Goal: Contribute content: Contribute content

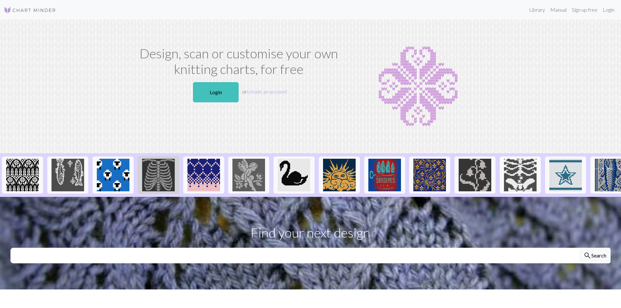
click at [161, 184] on img at bounding box center [158, 175] width 33 height 33
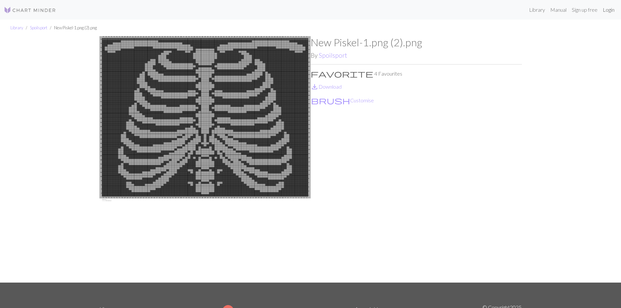
click at [611, 11] on link "Login" at bounding box center [608, 9] width 17 height 13
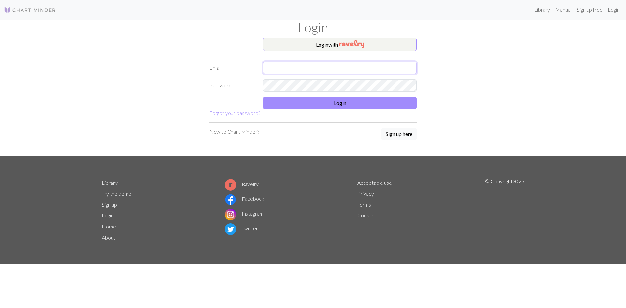
click at [379, 65] on input "text" at bounding box center [339, 68] width 153 height 12
type input "amigalska@yahoo.co.uk"
click at [368, 104] on button "Login" at bounding box center [339, 103] width 153 height 12
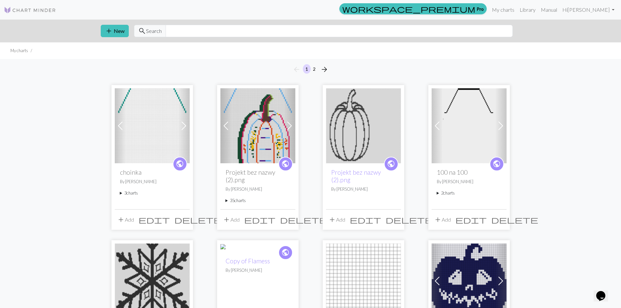
click at [153, 116] on img at bounding box center [152, 125] width 75 height 75
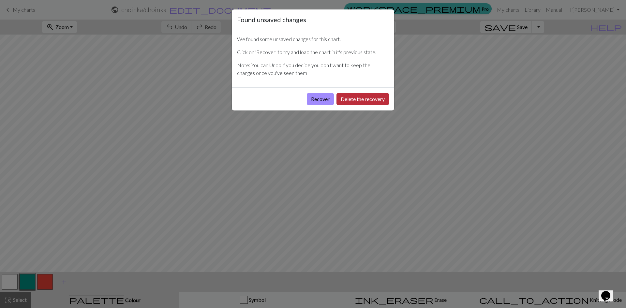
click at [366, 98] on button "Delete the recovery" at bounding box center [362, 99] width 52 height 12
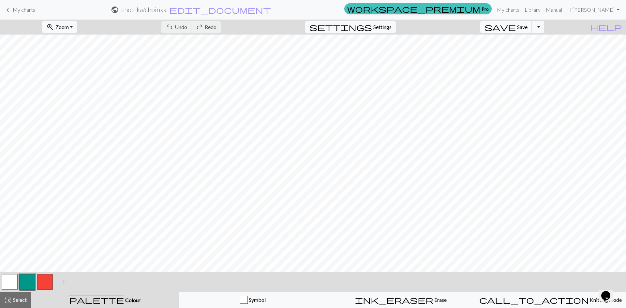
click at [22, 9] on span "My charts" at bounding box center [24, 10] width 22 height 6
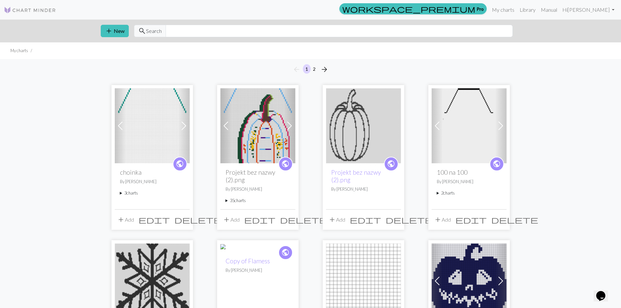
click at [241, 116] on img at bounding box center [257, 125] width 75 height 75
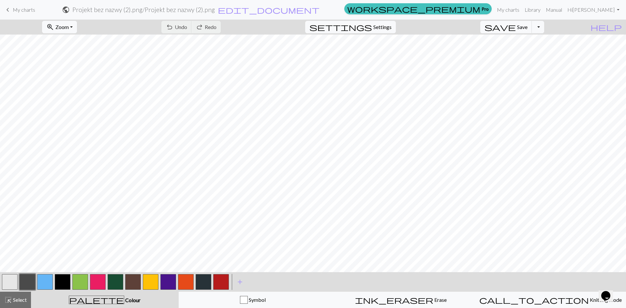
click at [19, 10] on span "My charts" at bounding box center [24, 10] width 22 height 6
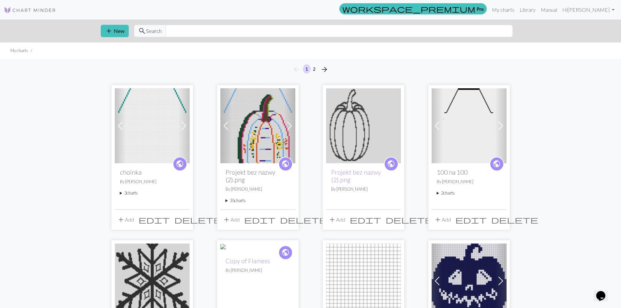
click at [162, 145] on img at bounding box center [152, 125] width 75 height 75
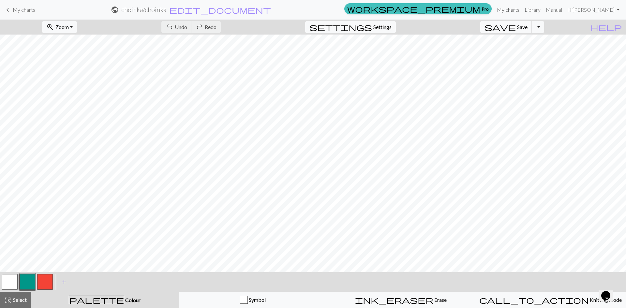
click at [522, 7] on link "My charts" at bounding box center [508, 9] width 28 height 13
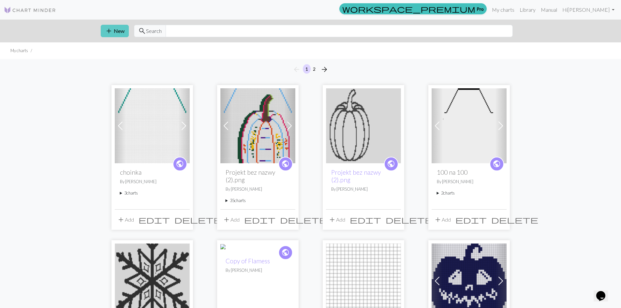
click at [113, 28] on button "add New" at bounding box center [115, 31] width 28 height 12
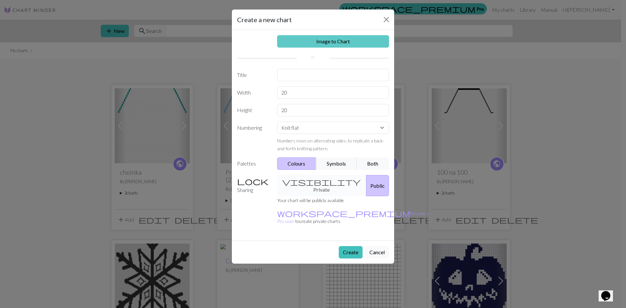
click at [332, 40] on link "Image to Chart" at bounding box center [333, 41] width 112 height 12
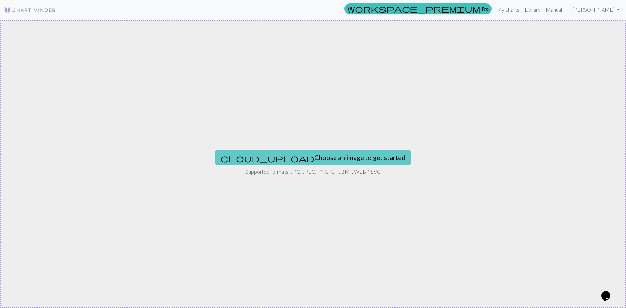
click at [318, 158] on button "cloud_upload Choose an image to get started" at bounding box center [313, 158] width 196 height 16
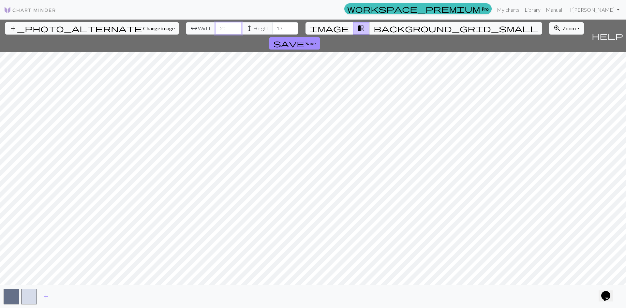
drag, startPoint x: 193, startPoint y: 28, endPoint x: 177, endPoint y: 31, distance: 15.9
click at [186, 31] on div "arrow_range Width 20 height Height 13" at bounding box center [242, 28] width 112 height 12
type input "65"
drag, startPoint x: 250, startPoint y: 27, endPoint x: 239, endPoint y: 30, distance: 12.0
click at [272, 30] on input "13" at bounding box center [285, 28] width 26 height 12
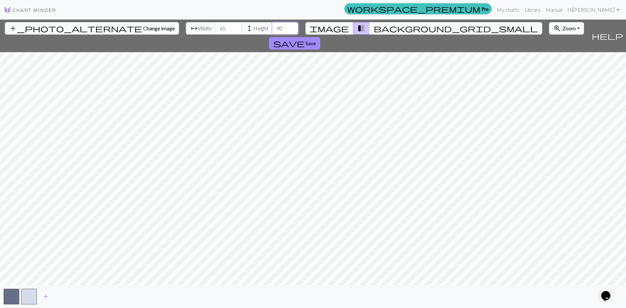
type input "90"
click at [143, 29] on span "Change image" at bounding box center [159, 28] width 32 height 6
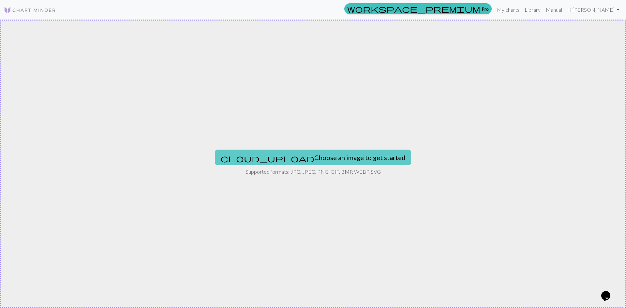
click at [338, 160] on button "cloud_upload Choose an image to get started" at bounding box center [313, 158] width 196 height 16
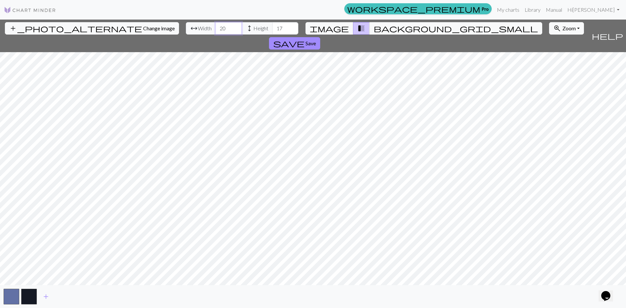
drag, startPoint x: 192, startPoint y: 29, endPoint x: 181, endPoint y: 31, distance: 11.6
click at [186, 31] on div "arrow_range Width 20 height Height 17" at bounding box center [242, 28] width 112 height 12
type input "65"
drag, startPoint x: 251, startPoint y: 29, endPoint x: 239, endPoint y: 32, distance: 11.7
click at [272, 32] on input "17" at bounding box center [285, 28] width 26 height 12
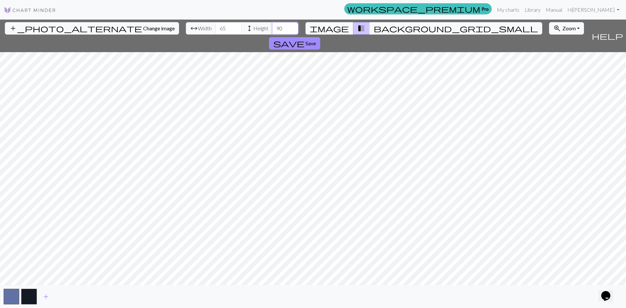
type input "90"
click at [11, 295] on button "button" at bounding box center [12, 297] width 16 height 16
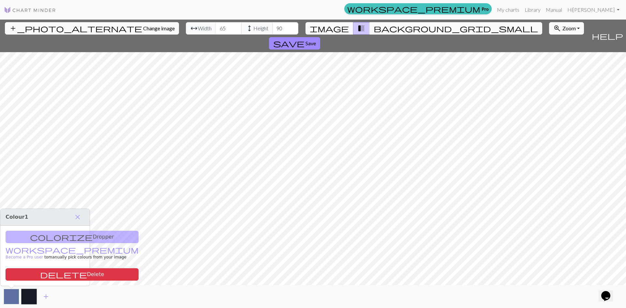
click at [8, 297] on button "button" at bounding box center [12, 297] width 16 height 16
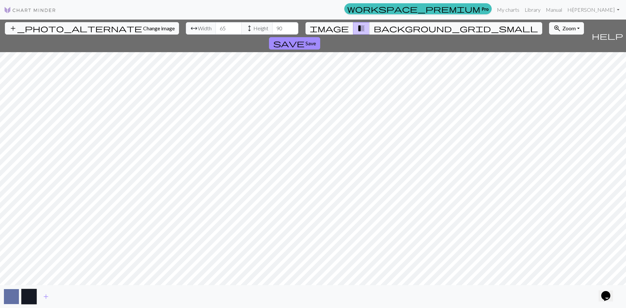
click at [12, 297] on button "button" at bounding box center [12, 297] width 16 height 16
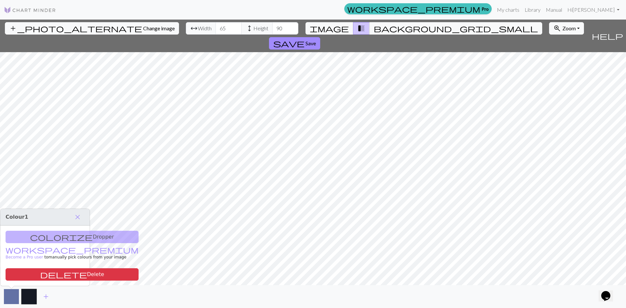
click at [12, 297] on button "button" at bounding box center [12, 297] width 16 height 16
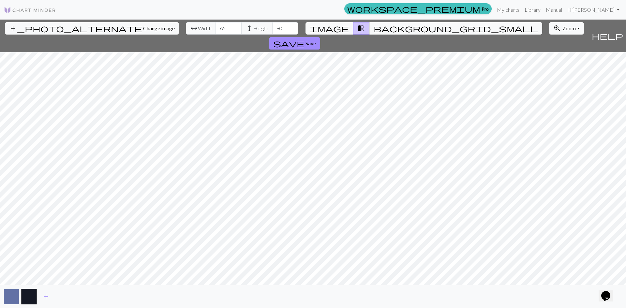
click at [9, 297] on button "button" at bounding box center [12, 297] width 16 height 16
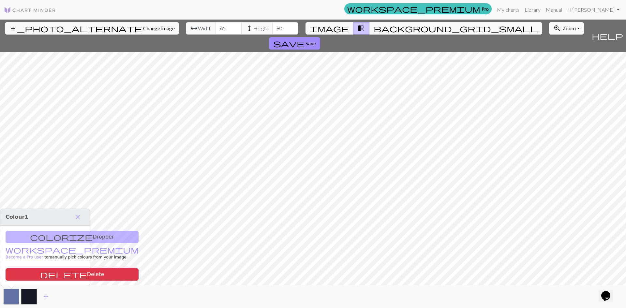
click at [44, 235] on div "colorize Dropper workspace_premium Become a Pro user to manually pick colours f…" at bounding box center [44, 255] width 89 height 60
click at [29, 295] on button "button" at bounding box center [29, 297] width 16 height 16
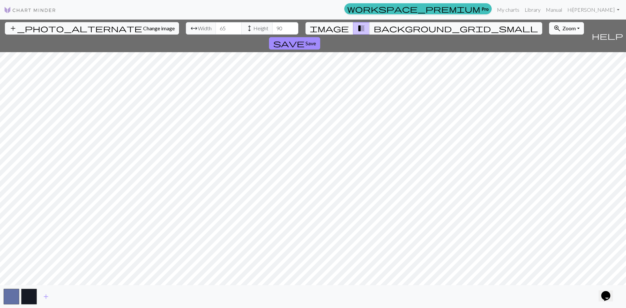
click at [549, 29] on button "zoom_in Zoom Zoom" at bounding box center [566, 28] width 35 height 12
click at [316, 40] on span "Save" at bounding box center [310, 43] width 10 height 6
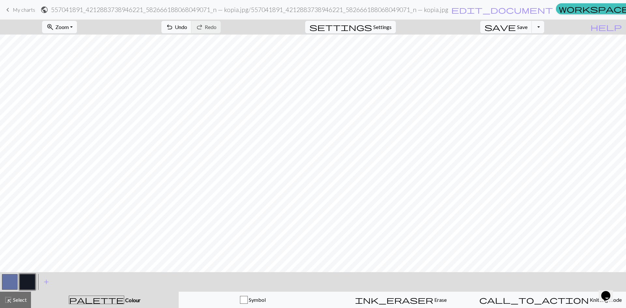
click at [12, 281] on button "button" at bounding box center [10, 282] width 16 height 16
click at [77, 25] on button "zoom_in Zoom Zoom" at bounding box center [59, 27] width 35 height 12
click at [78, 41] on button "Fit all" at bounding box center [67, 41] width 51 height 10
click at [30, 280] on button "button" at bounding box center [28, 282] width 16 height 16
click at [27, 280] on button "button" at bounding box center [28, 282] width 16 height 16
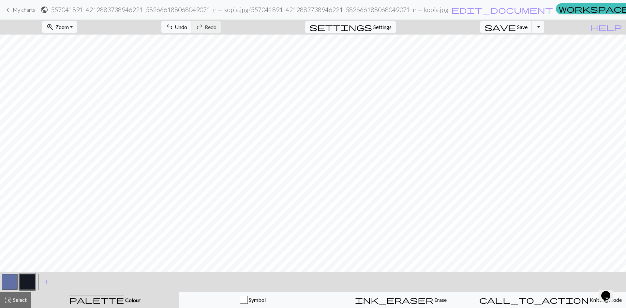
click at [27, 280] on div "Edit colour Name CC1 Use advanced picker workspace_premium Become a Pro user to…" at bounding box center [313, 154] width 626 height 308
click at [27, 280] on button "button" at bounding box center [28, 282] width 16 height 16
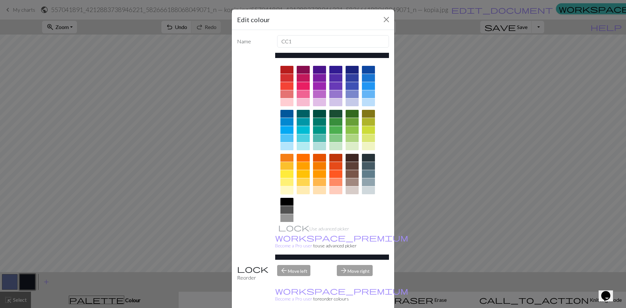
click at [283, 190] on div at bounding box center [286, 190] width 13 height 8
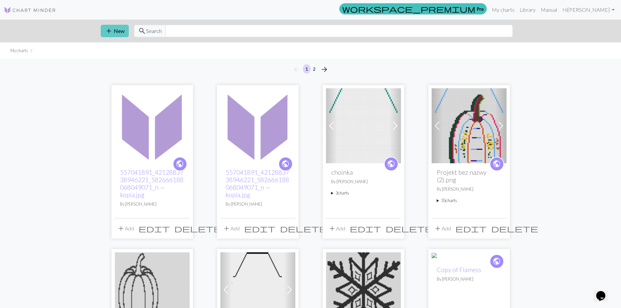
click at [119, 30] on button "add New" at bounding box center [115, 31] width 28 height 12
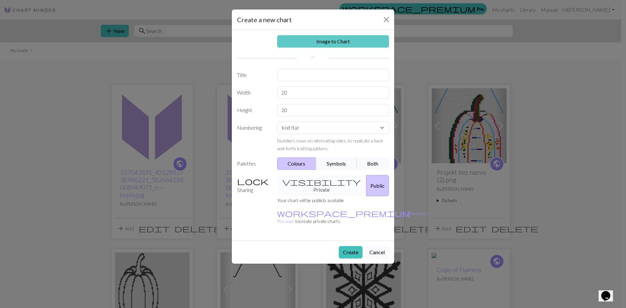
click at [335, 41] on link "Image to Chart" at bounding box center [333, 41] width 112 height 12
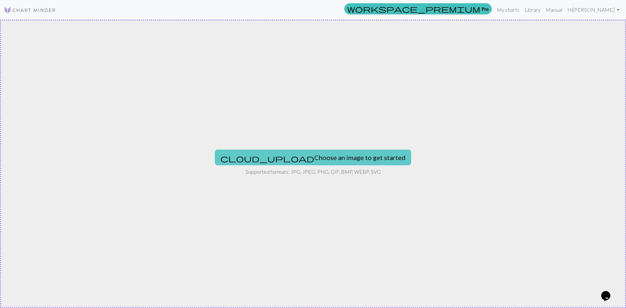
click at [298, 159] on button "cloud_upload Choose an image to get started" at bounding box center [313, 158] width 196 height 16
type input "C:\fakepath\557041891_4212883738946221_582666188068049071_n — kopia.jpg"
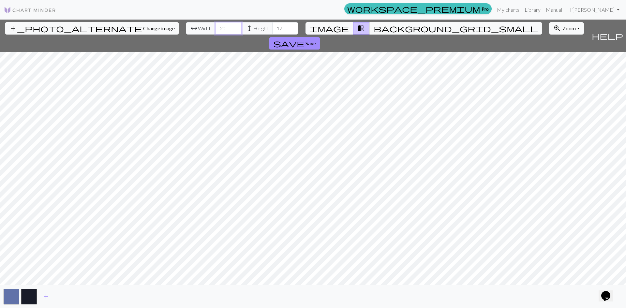
drag, startPoint x: 192, startPoint y: 30, endPoint x: 178, endPoint y: 31, distance: 14.1
click at [186, 31] on div "arrow_range Width 20 height Height 17" at bounding box center [242, 28] width 112 height 12
type input "65"
drag, startPoint x: 249, startPoint y: 30, endPoint x: 241, endPoint y: 30, distance: 8.5
click at [272, 30] on input "17" at bounding box center [285, 28] width 26 height 12
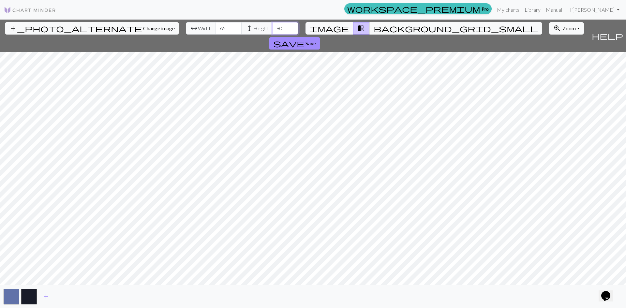
type input "90"
click at [320, 37] on button "save Save" at bounding box center [294, 43] width 51 height 12
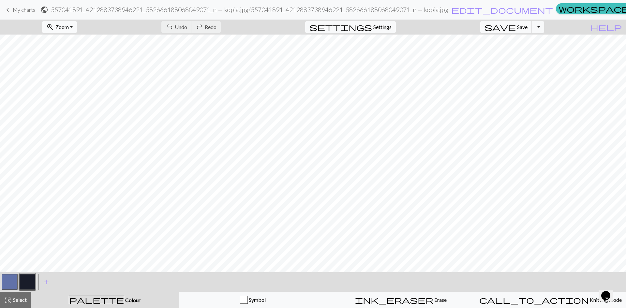
click at [69, 26] on span "Zoom" at bounding box center [61, 27] width 13 height 6
click at [76, 41] on button "Fit all" at bounding box center [67, 41] width 51 height 10
click at [9, 280] on button "button" at bounding box center [10, 282] width 16 height 16
click at [10, 279] on button "button" at bounding box center [10, 282] width 16 height 16
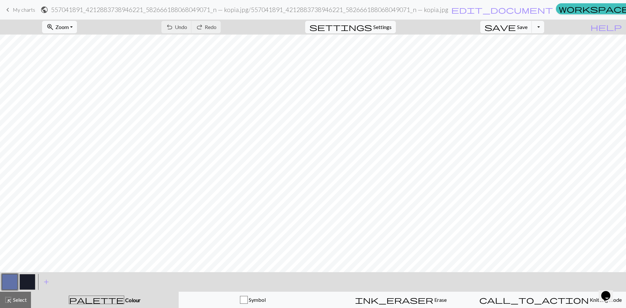
click at [9, 280] on button "button" at bounding box center [10, 282] width 16 height 16
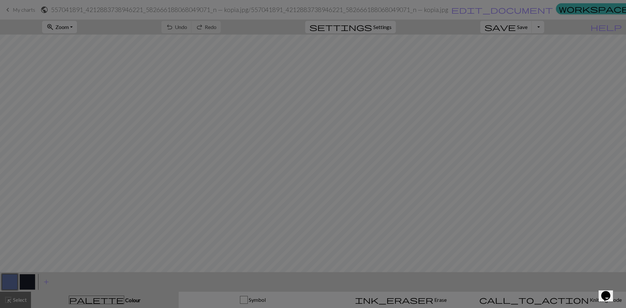
click at [9, 280] on div "Edit colour Name MC Use advanced picker workspace_premium Become a Pro user to …" at bounding box center [313, 154] width 626 height 308
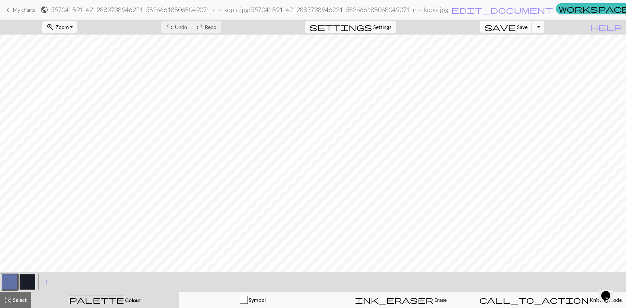
click at [9, 280] on button "button" at bounding box center [10, 282] width 16 height 16
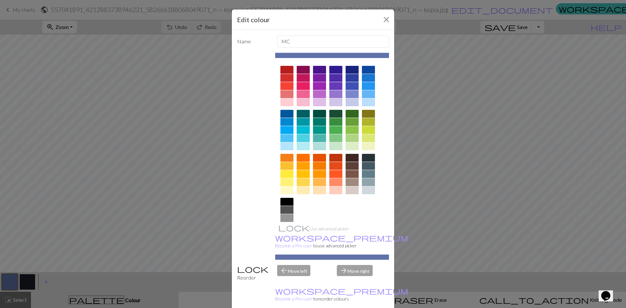
click at [284, 192] on div at bounding box center [286, 190] width 13 height 8
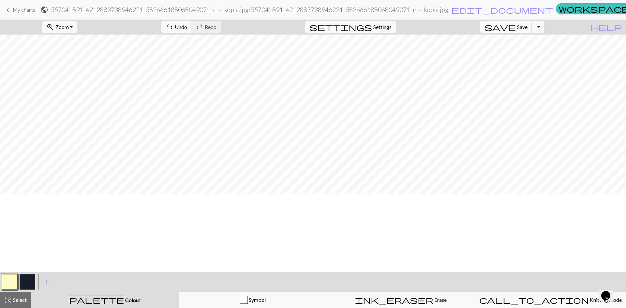
scroll to position [0, 0]
click at [10, 282] on button "button" at bounding box center [10, 282] width 16 height 16
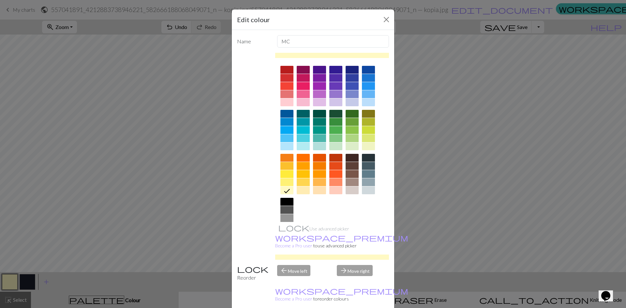
click at [282, 201] on div at bounding box center [286, 202] width 13 height 8
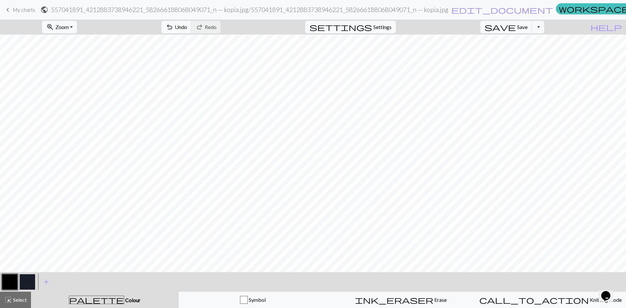
click at [29, 281] on button "button" at bounding box center [28, 282] width 16 height 16
click at [28, 277] on button "button" at bounding box center [28, 282] width 16 height 16
click at [28, 277] on div "Edit colour Name CC1 Use advanced picker workspace_premium Become a Pro user to…" at bounding box center [313, 154] width 626 height 308
click at [30, 276] on button "button" at bounding box center [28, 282] width 16 height 16
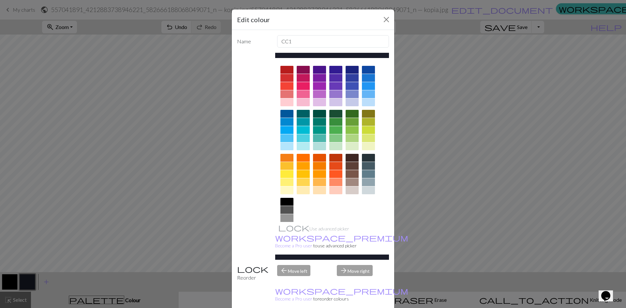
click at [362, 69] on div at bounding box center [368, 70] width 13 height 8
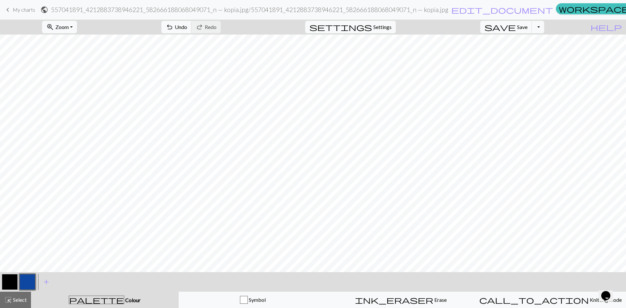
click at [11, 283] on button "button" at bounding box center [10, 282] width 16 height 16
click at [10, 282] on button "button" at bounding box center [10, 282] width 16 height 16
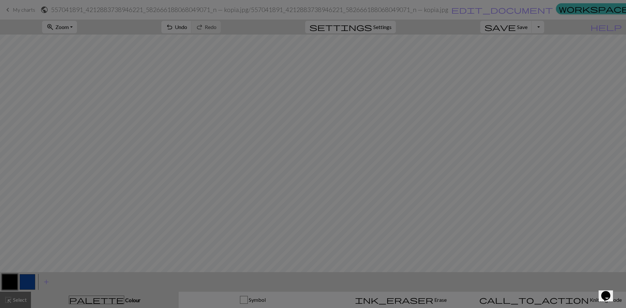
click at [10, 282] on div "Edit colour Name MC Use advanced picker workspace_premium Become a Pro user to …" at bounding box center [313, 154] width 626 height 308
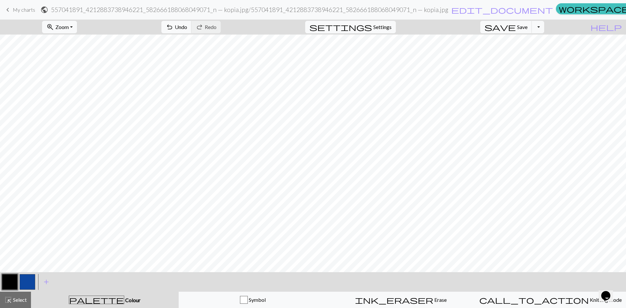
click at [7, 277] on button "button" at bounding box center [10, 282] width 16 height 16
click at [7, 277] on div "Edit colour Name MC Use advanced picker workspace_premium Become a Pro user to …" at bounding box center [313, 154] width 626 height 308
click at [7, 279] on button "button" at bounding box center [10, 282] width 16 height 16
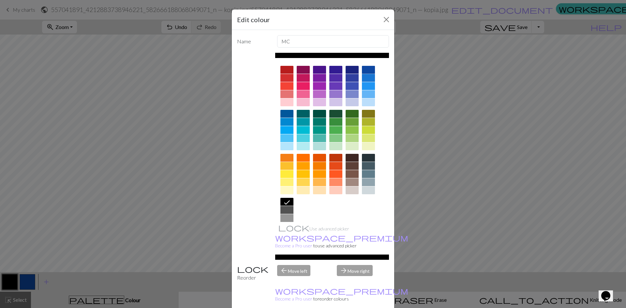
click at [364, 70] on div at bounding box center [368, 70] width 13 height 8
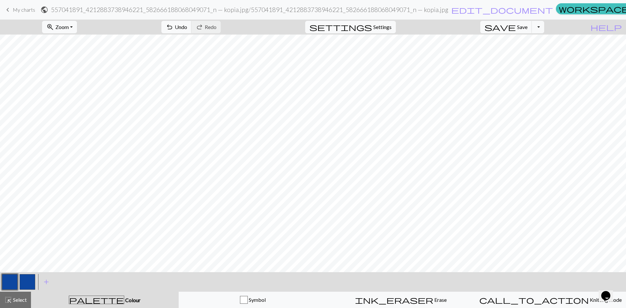
click at [25, 281] on button "button" at bounding box center [28, 282] width 16 height 16
click at [26, 281] on button "button" at bounding box center [28, 282] width 16 height 16
click at [26, 281] on div "Edit colour Name CC1 Use advanced picker workspace_premium Become a Pro user to…" at bounding box center [313, 154] width 626 height 308
click at [31, 279] on button "button" at bounding box center [28, 282] width 16 height 16
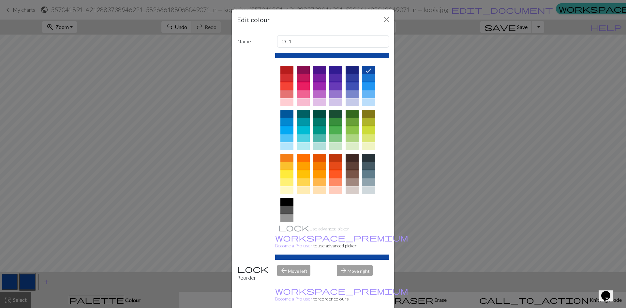
click at [286, 200] on div at bounding box center [286, 202] width 13 height 8
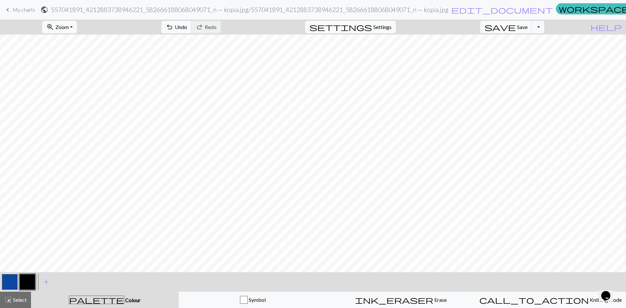
click at [24, 9] on span "My charts" at bounding box center [24, 10] width 22 height 6
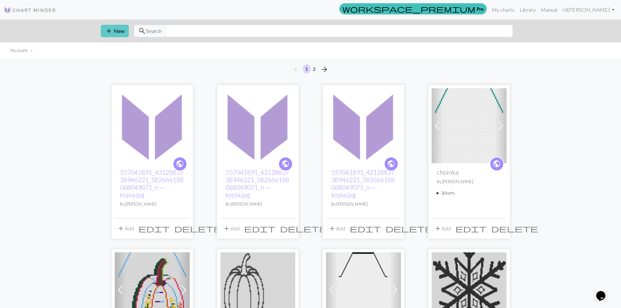
click at [111, 30] on span "add" at bounding box center [109, 30] width 8 height 9
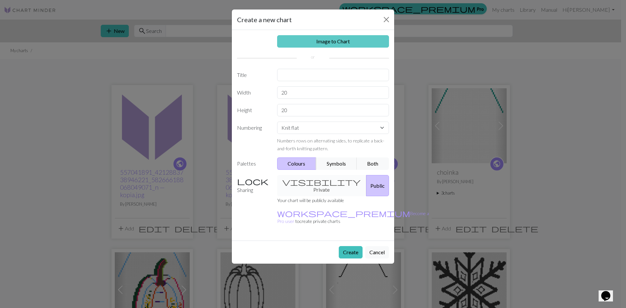
click at [326, 41] on link "Image to Chart" at bounding box center [333, 41] width 112 height 12
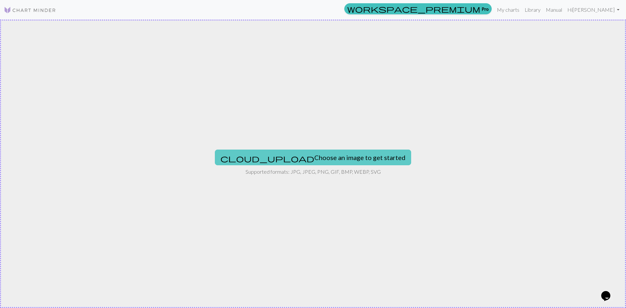
click at [309, 156] on button "cloud_upload Choose an image to get started" at bounding box center [313, 158] width 196 height 16
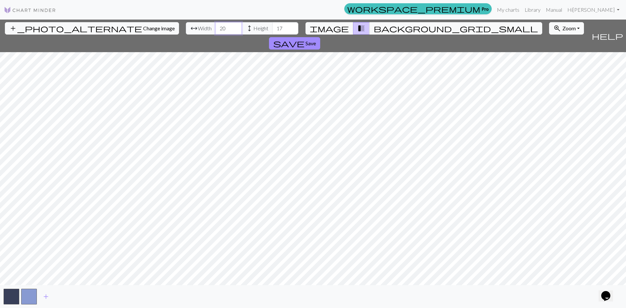
drag, startPoint x: 194, startPoint y: 29, endPoint x: 177, endPoint y: 32, distance: 17.1
click at [215, 32] on input "20" at bounding box center [228, 28] width 26 height 12
type input "65"
drag, startPoint x: 248, startPoint y: 28, endPoint x: 238, endPoint y: 30, distance: 10.7
click at [272, 30] on input "17" at bounding box center [285, 28] width 26 height 12
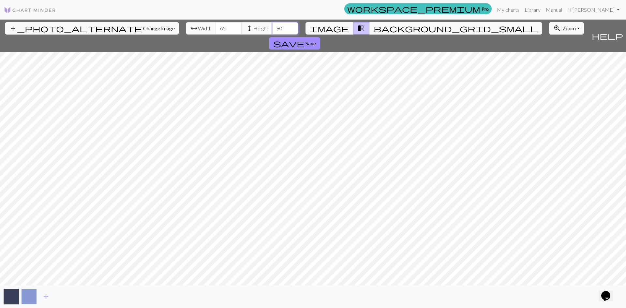
type input "90"
click at [48, 295] on span "add" at bounding box center [46, 296] width 8 height 9
click at [62, 296] on span "add" at bounding box center [64, 296] width 8 height 9
click at [143, 29] on span "Change image" at bounding box center [159, 28] width 32 height 6
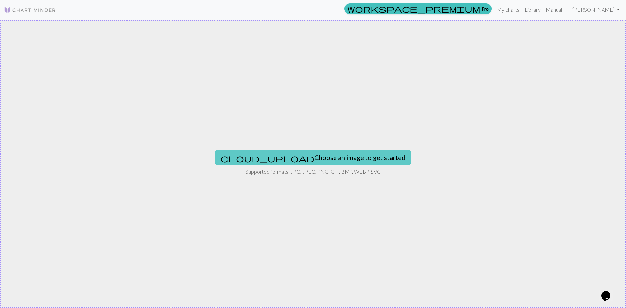
click at [321, 156] on button "cloud_upload Choose an image to get started" at bounding box center [313, 158] width 196 height 16
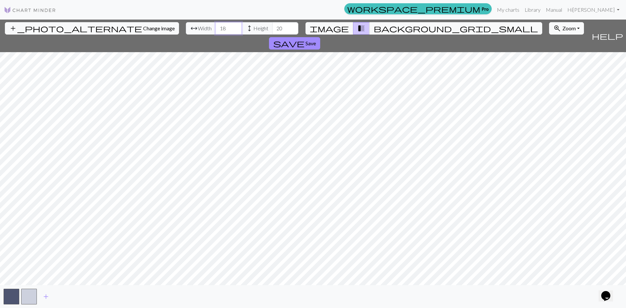
drag, startPoint x: 188, startPoint y: 29, endPoint x: 180, endPoint y: 29, distance: 8.2
click at [186, 29] on div "arrow_range Width 18 height Height 20" at bounding box center [242, 28] width 112 height 12
type input "65"
drag, startPoint x: 248, startPoint y: 30, endPoint x: 242, endPoint y: 31, distance: 6.4
click at [272, 31] on input "20" at bounding box center [285, 28] width 26 height 12
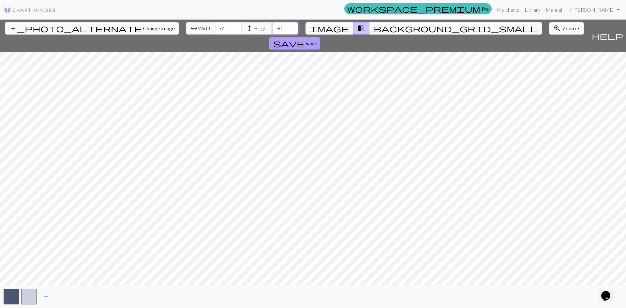
type input "90"
click at [316, 40] on span "Save" at bounding box center [310, 43] width 10 height 6
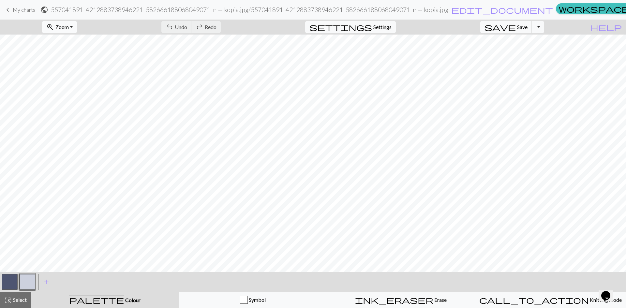
click at [77, 28] on button "zoom_in Zoom Zoom" at bounding box center [59, 27] width 35 height 12
drag, startPoint x: 69, startPoint y: 41, endPoint x: 234, endPoint y: 18, distance: 166.4
click at [69, 41] on button "Fit all" at bounding box center [67, 41] width 51 height 10
drag, startPoint x: 21, startPoint y: 11, endPoint x: 36, endPoint y: 7, distance: 16.5
click at [21, 11] on span "My charts" at bounding box center [24, 10] width 22 height 6
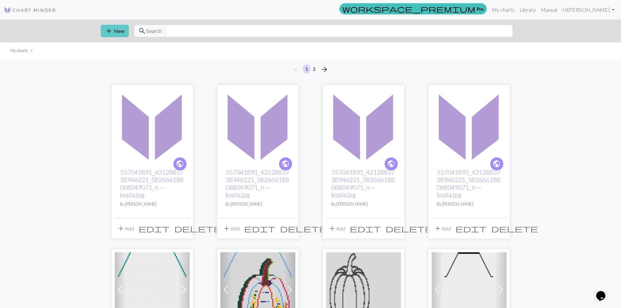
click at [118, 31] on button "add New" at bounding box center [115, 31] width 28 height 12
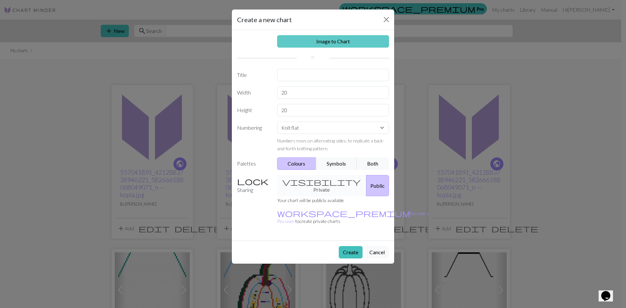
click at [327, 41] on link "Image to Chart" at bounding box center [333, 41] width 112 height 12
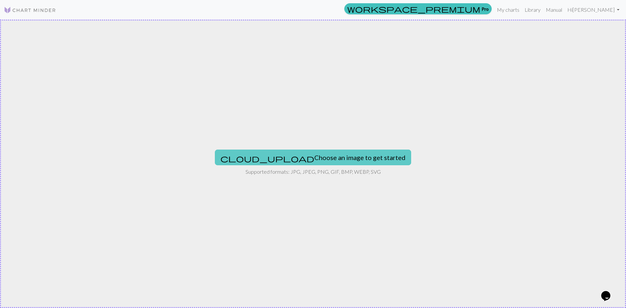
click at [319, 161] on button "cloud_upload Choose an image to get started" at bounding box center [313, 158] width 196 height 16
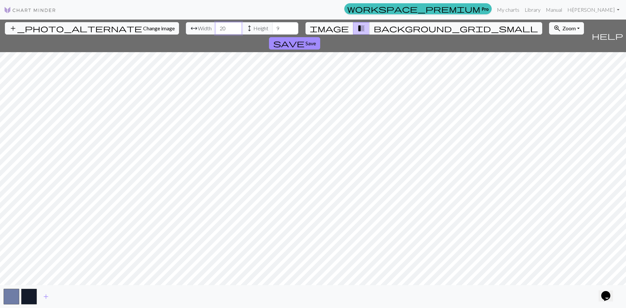
drag, startPoint x: 190, startPoint y: 27, endPoint x: 182, endPoint y: 29, distance: 8.6
click at [215, 29] on input "20" at bounding box center [228, 28] width 26 height 12
type input "65"
drag, startPoint x: 248, startPoint y: 27, endPoint x: 235, endPoint y: 30, distance: 13.4
click at [235, 30] on div "arrow_range Width 65 height Height 9" at bounding box center [242, 28] width 112 height 12
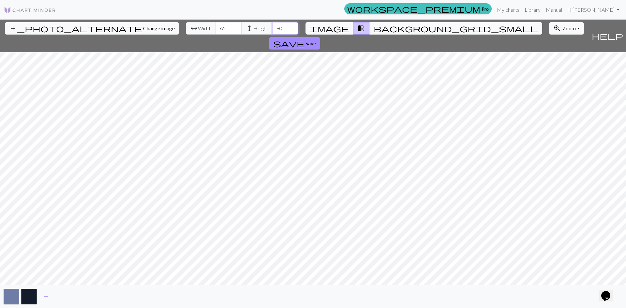
type input "90"
click at [316, 40] on span "Save" at bounding box center [310, 43] width 10 height 6
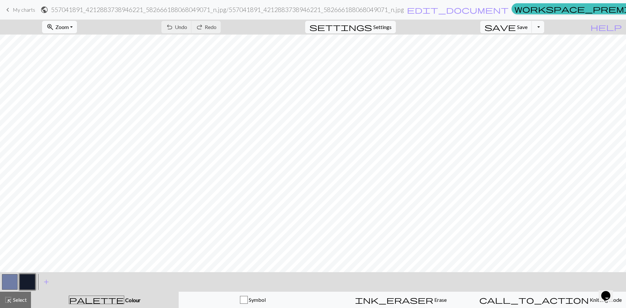
click at [77, 27] on button "zoom_in Zoom Zoom" at bounding box center [59, 27] width 35 height 12
click at [73, 41] on button "Fit all" at bounding box center [67, 41] width 51 height 10
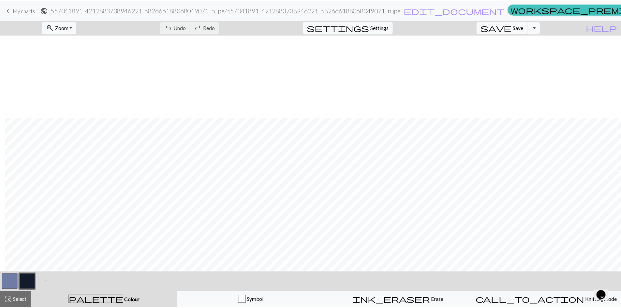
scroll to position [83, 51]
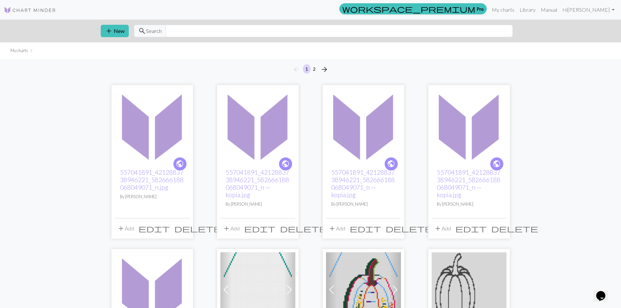
click at [396, 229] on span "delete" at bounding box center [408, 228] width 47 height 9
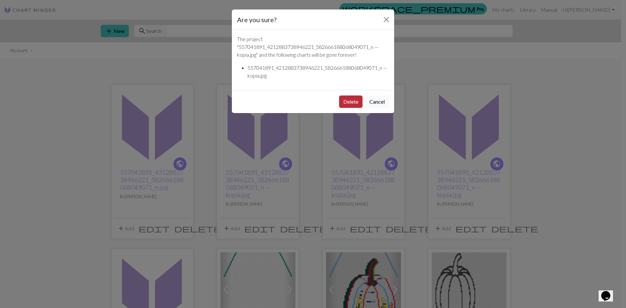
click at [354, 103] on button "Delete" at bounding box center [350, 101] width 23 height 12
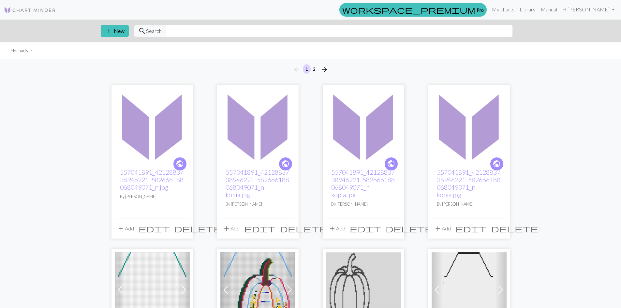
click at [501, 228] on span "delete" at bounding box center [514, 228] width 47 height 9
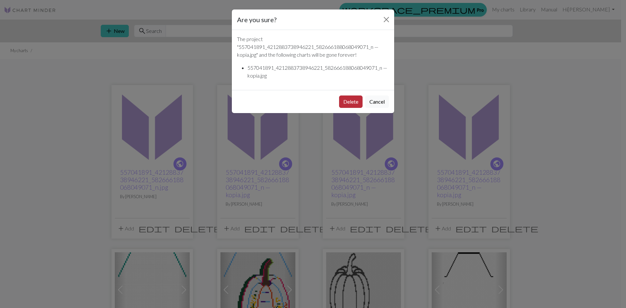
click at [350, 102] on button "Delete" at bounding box center [350, 101] width 23 height 12
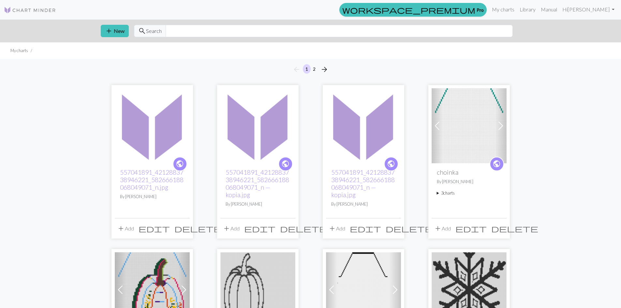
click at [395, 228] on span "delete" at bounding box center [408, 228] width 47 height 9
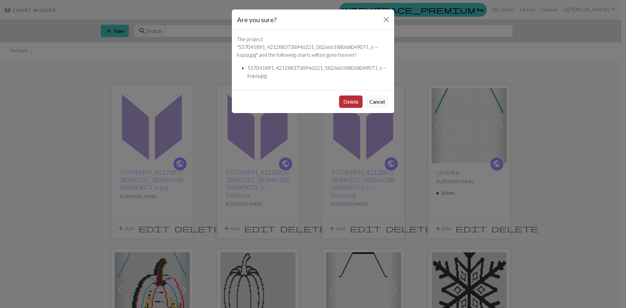
click at [352, 100] on button "Delete" at bounding box center [350, 101] width 23 height 12
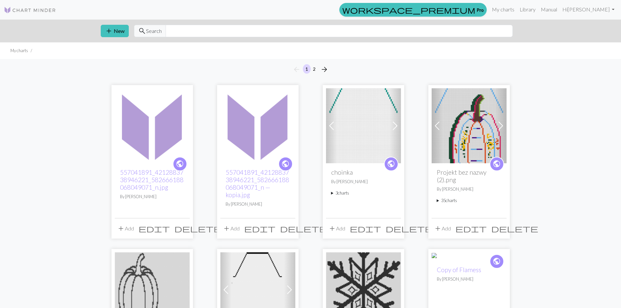
click at [288, 227] on span "delete" at bounding box center [303, 228] width 47 height 9
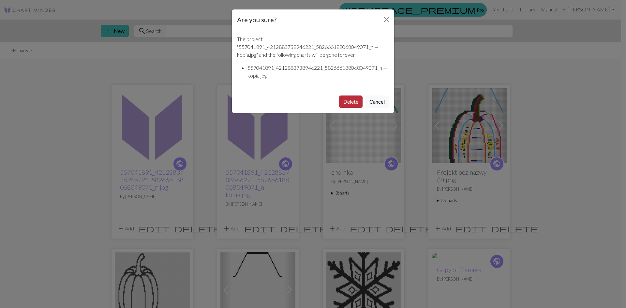
click at [344, 100] on button "Delete" at bounding box center [350, 101] width 23 height 12
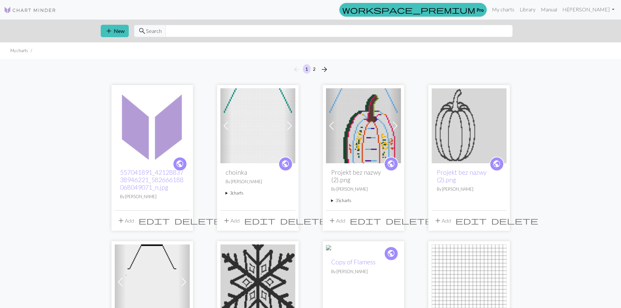
click at [289, 222] on span "delete" at bounding box center [303, 220] width 47 height 9
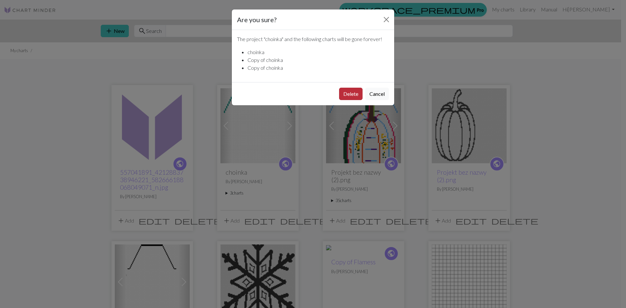
click at [355, 93] on button "Delete" at bounding box center [350, 94] width 23 height 12
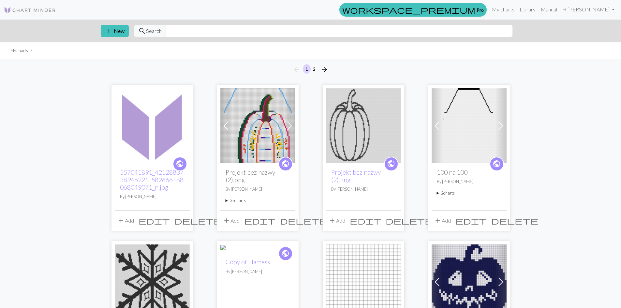
click at [182, 222] on span "delete" at bounding box center [197, 220] width 47 height 9
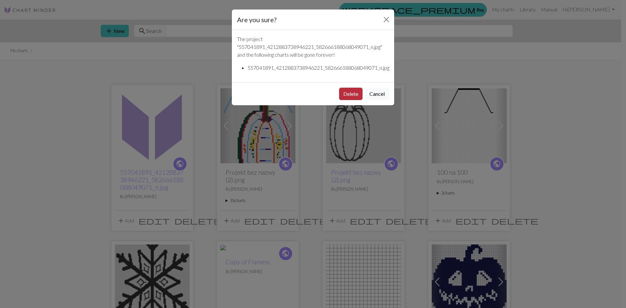
click at [352, 93] on button "Delete" at bounding box center [350, 94] width 23 height 12
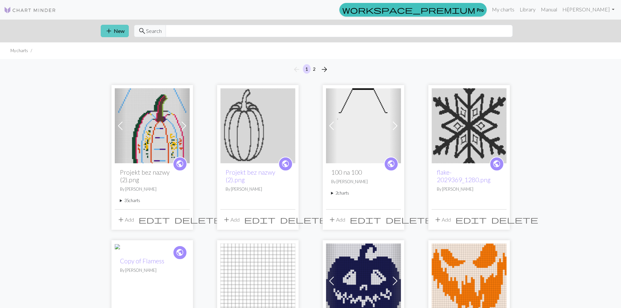
click at [122, 29] on button "add New" at bounding box center [115, 31] width 28 height 12
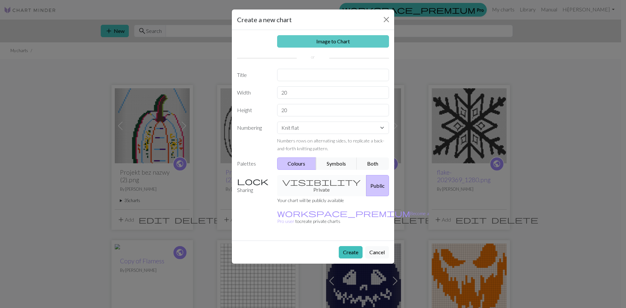
click at [349, 44] on link "Image to Chart" at bounding box center [333, 41] width 112 height 12
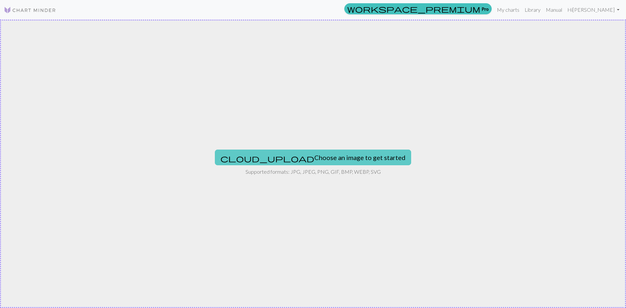
click at [350, 160] on button "cloud_upload Choose an image to get started" at bounding box center [313, 158] width 196 height 16
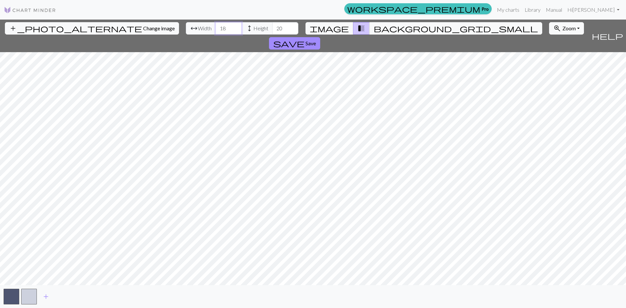
drag, startPoint x: 195, startPoint y: 28, endPoint x: 185, endPoint y: 29, distance: 9.8
click at [215, 29] on input "18" at bounding box center [228, 28] width 26 height 12
type input "65"
drag, startPoint x: 241, startPoint y: 27, endPoint x: 251, endPoint y: 29, distance: 9.3
click at [272, 29] on input "20" at bounding box center [285, 28] width 26 height 12
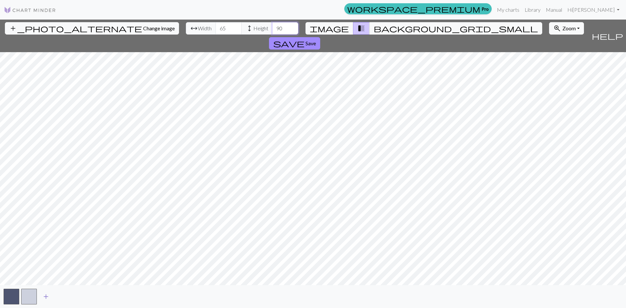
type input "90"
click at [49, 296] on span "add" at bounding box center [46, 296] width 8 height 9
click at [49, 296] on button "button" at bounding box center [47, 297] width 16 height 16
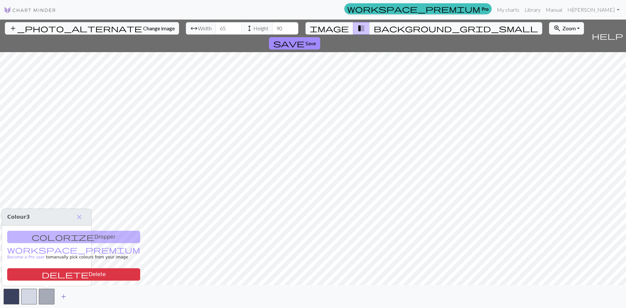
click at [63, 296] on span "add" at bounding box center [64, 296] width 8 height 9
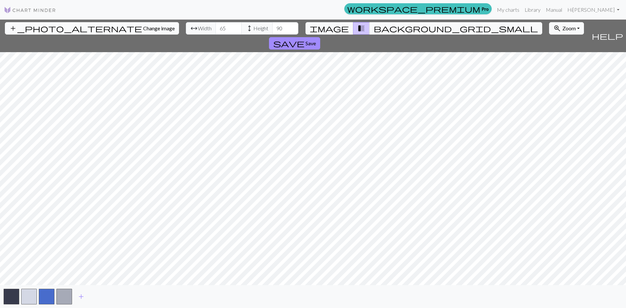
click at [143, 27] on span "Change image" at bounding box center [159, 28] width 32 height 6
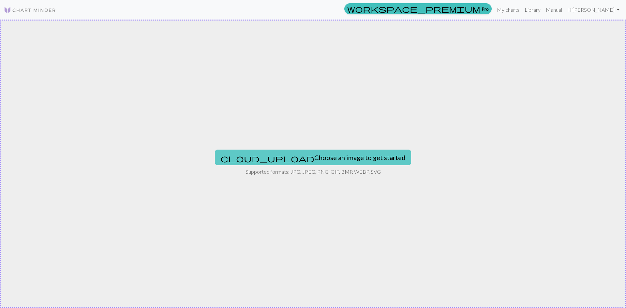
click at [309, 158] on button "cloud_upload Choose an image to get started" at bounding box center [313, 158] width 196 height 16
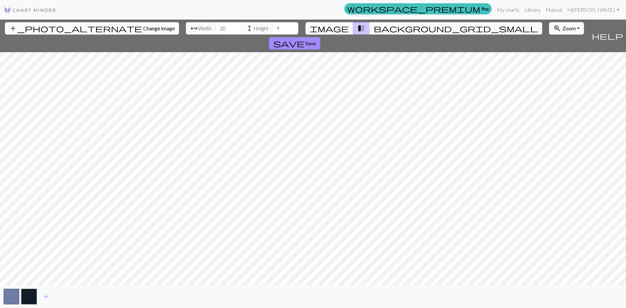
click at [143, 27] on span "Change image" at bounding box center [159, 28] width 32 height 6
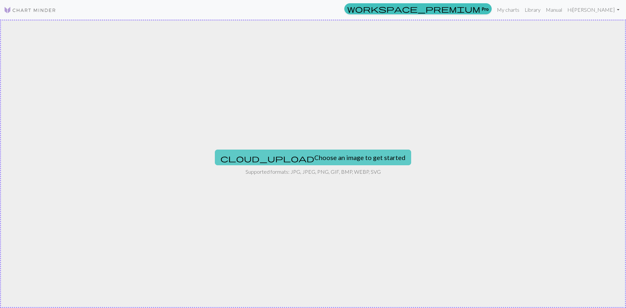
click at [313, 158] on button "cloud_upload Choose an image to get started" at bounding box center [313, 158] width 196 height 16
type input "C:\fakepath\557041891_4212883738946221_582666188068049071_n.jpg"
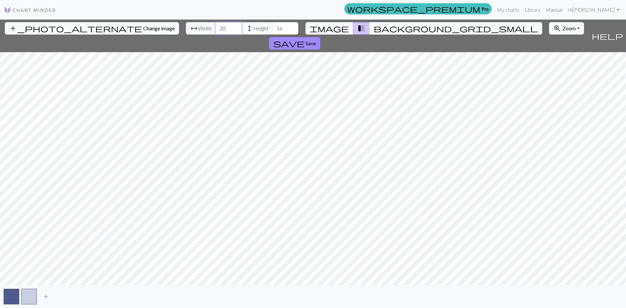
drag, startPoint x: 183, startPoint y: 29, endPoint x: 180, endPoint y: 29, distance: 3.6
click at [186, 29] on div "arrow_range Width 20 height Height 16" at bounding box center [242, 28] width 112 height 12
type input "65"
drag, startPoint x: 248, startPoint y: 29, endPoint x: 240, endPoint y: 31, distance: 8.3
click at [272, 31] on input "16" at bounding box center [285, 28] width 26 height 12
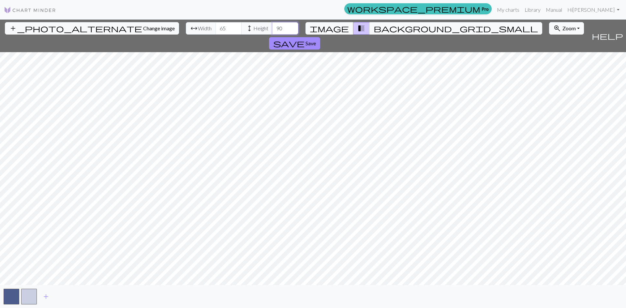
type input "90"
click at [45, 295] on span "add" at bounding box center [46, 296] width 8 height 9
click at [64, 296] on span "add" at bounding box center [64, 296] width 8 height 9
click at [80, 295] on span "add" at bounding box center [81, 296] width 8 height 9
drag, startPoint x: 81, startPoint y: 295, endPoint x: 570, endPoint y: 31, distance: 555.9
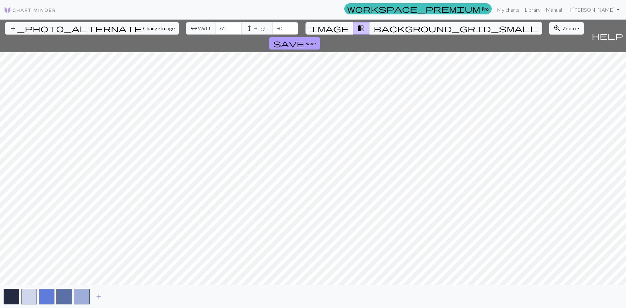
click at [320, 37] on button "save Save" at bounding box center [294, 43] width 51 height 12
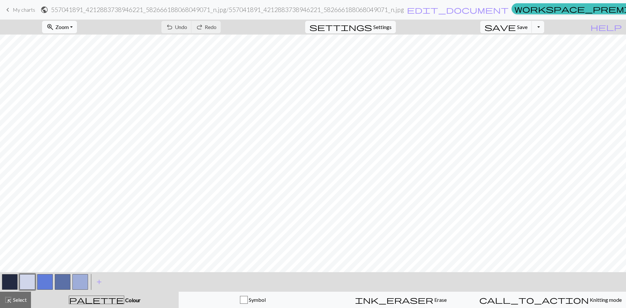
click at [77, 29] on button "zoom_in Zoom Zoom" at bounding box center [59, 27] width 35 height 12
click at [74, 43] on button "Fit all" at bounding box center [67, 41] width 51 height 10
drag, startPoint x: 78, startPoint y: 284, endPoint x: 57, endPoint y: 300, distance: 26.3
click at [57, 300] on div "palette Colour Colour" at bounding box center [105, 300] width 140 height 8
drag, startPoint x: 78, startPoint y: 283, endPoint x: 83, endPoint y: 285, distance: 6.1
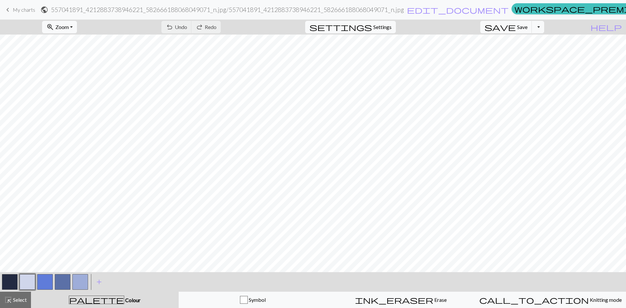
click at [83, 285] on button "button" at bounding box center [80, 282] width 16 height 16
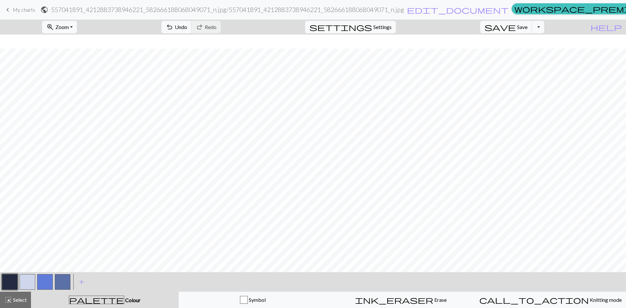
scroll to position [83, 0]
click at [225, 26] on div "undo Undo Undo redo Redo Redo" at bounding box center [190, 27] width 69 height 15
click at [225, 25] on div "undo Undo Undo redo Redo Redo" at bounding box center [190, 27] width 69 height 15
click at [187, 27] on span "Undo" at bounding box center [181, 27] width 12 height 6
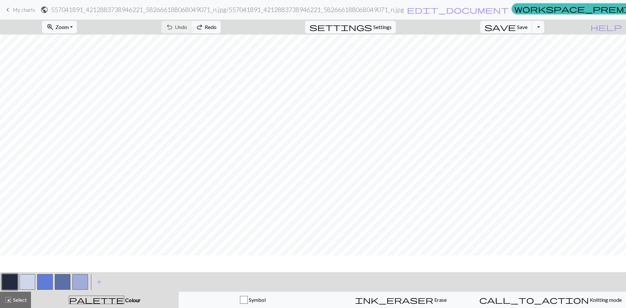
scroll to position [0, 0]
click at [101, 281] on span "add" at bounding box center [99, 281] width 8 height 9
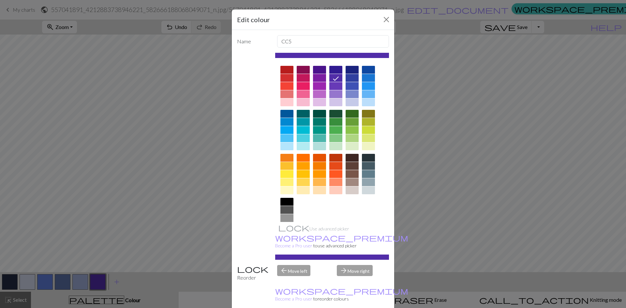
click at [304, 84] on div at bounding box center [303, 86] width 13 height 8
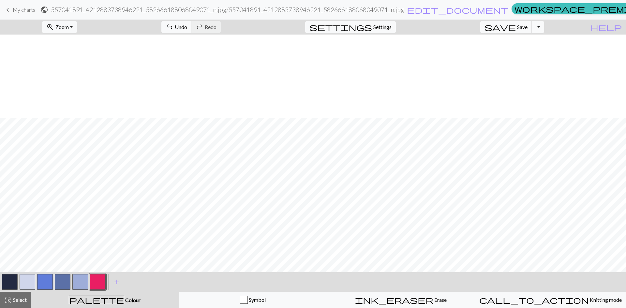
scroll to position [83, 0]
click at [45, 281] on button "button" at bounding box center [45, 282] width 16 height 16
click at [42, 283] on button "button" at bounding box center [45, 282] width 16 height 16
click at [42, 283] on div "Edit colour Name CC2 Use advanced picker workspace_premium Become a Pro user to…" at bounding box center [313, 154] width 626 height 308
click at [41, 283] on button "button" at bounding box center [45, 282] width 16 height 16
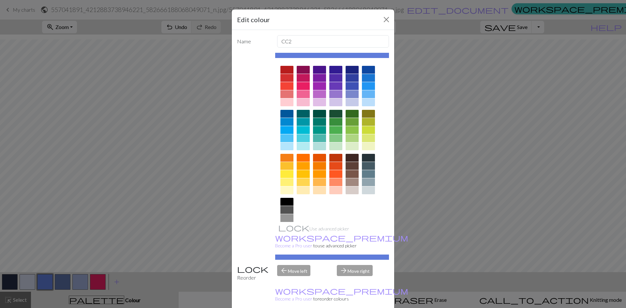
click at [367, 69] on div at bounding box center [368, 70] width 13 height 8
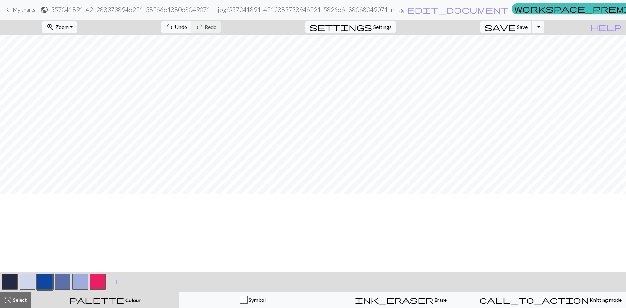
scroll to position [0, 0]
click at [29, 282] on button "button" at bounding box center [28, 282] width 16 height 16
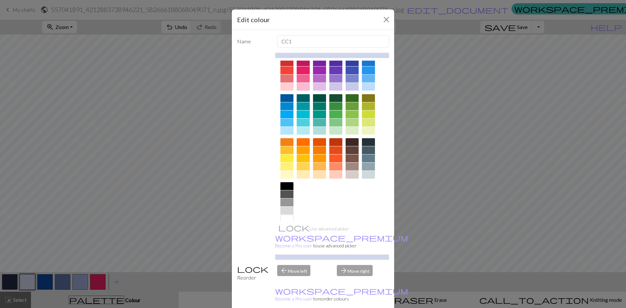
scroll to position [24, 0]
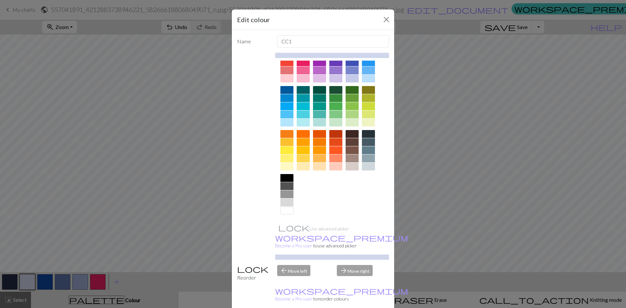
click at [288, 212] on div at bounding box center [286, 211] width 13 height 8
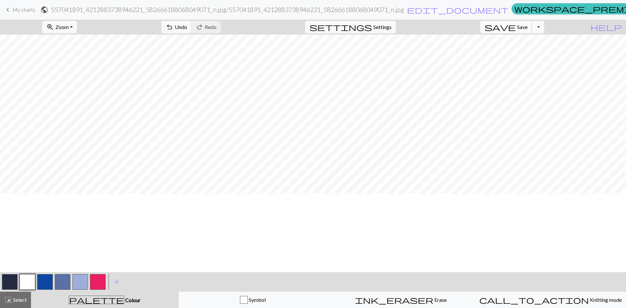
scroll to position [0, 0]
click at [527, 26] on span "Save" at bounding box center [522, 27] width 10 height 6
click at [527, 27] on span "Save" at bounding box center [522, 27] width 10 height 6
click at [544, 28] on button "Toggle Dropdown" at bounding box center [537, 27] width 12 height 12
click at [533, 43] on button "file_copy Save a copy" at bounding box center [490, 41] width 108 height 10
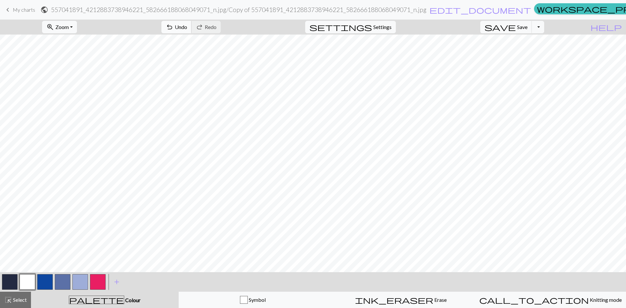
click at [187, 27] on span "Undo" at bounding box center [181, 27] width 12 height 6
click at [213, 27] on div "undo Undo Undo redo Redo Redo" at bounding box center [190, 27] width 69 height 15
click at [218, 29] on div "undo Undo Undo redo Redo Redo" at bounding box center [190, 27] width 69 height 15
click at [214, 25] on div "undo Undo Undo redo Redo Redo" at bounding box center [190, 27] width 69 height 15
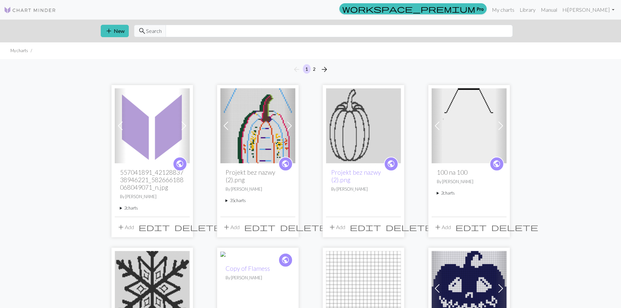
click at [184, 227] on span "delete" at bounding box center [197, 227] width 47 height 9
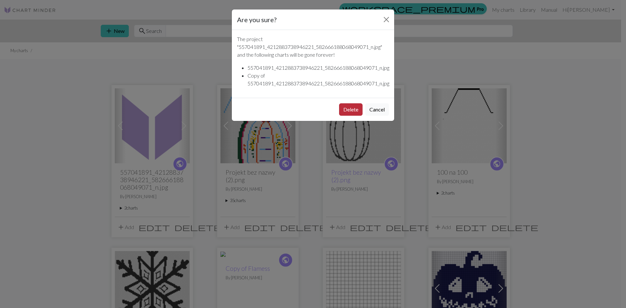
click at [352, 109] on button "Delete" at bounding box center [350, 109] width 23 height 12
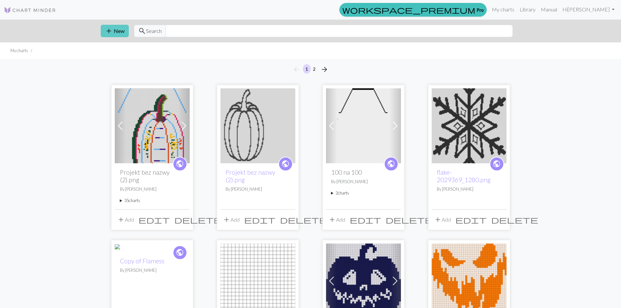
click at [114, 29] on button "add New" at bounding box center [115, 31] width 28 height 12
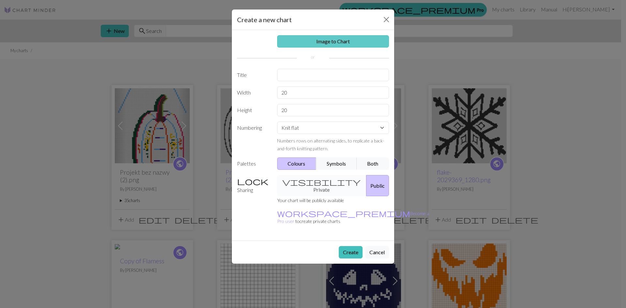
click at [330, 41] on link "Image to Chart" at bounding box center [333, 41] width 112 height 12
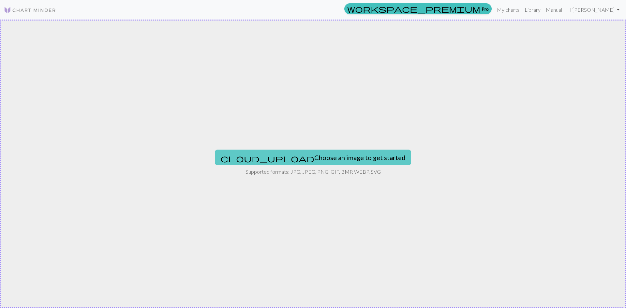
click at [325, 159] on button "cloud_upload Choose an image to get started" at bounding box center [313, 158] width 196 height 16
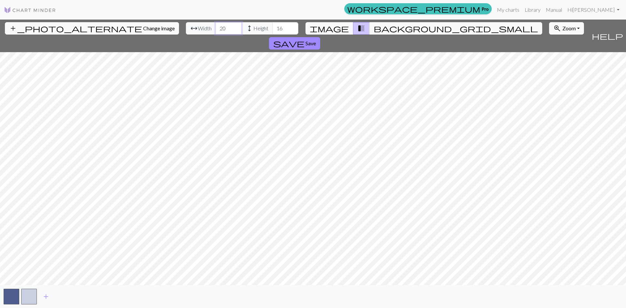
drag, startPoint x: 191, startPoint y: 29, endPoint x: 181, endPoint y: 31, distance: 10.2
click at [215, 31] on input "20" at bounding box center [228, 28] width 26 height 12
type input "65"
drag, startPoint x: 247, startPoint y: 30, endPoint x: 240, endPoint y: 30, distance: 6.8
click at [272, 30] on input "16" at bounding box center [285, 28] width 26 height 12
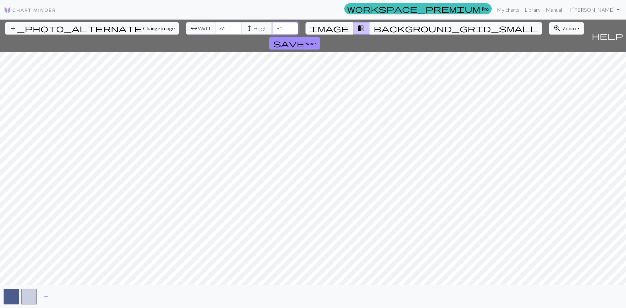
type input "91"
click at [44, 297] on span "add" at bounding box center [46, 296] width 8 height 9
click at [64, 298] on span "add" at bounding box center [64, 296] width 8 height 9
click at [81, 296] on span "add" at bounding box center [81, 296] width 8 height 9
click at [304, 39] on span "save" at bounding box center [288, 43] width 31 height 9
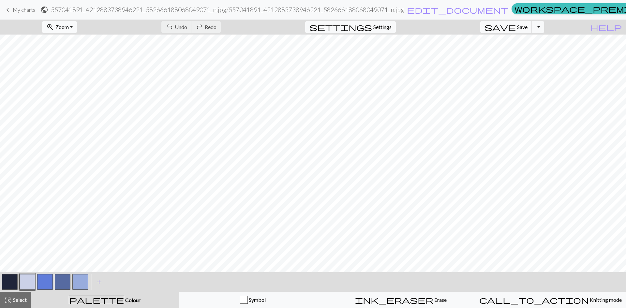
click at [77, 27] on button "zoom_in Zoom Zoom" at bounding box center [59, 27] width 35 height 12
click at [72, 42] on button "Fit all" at bounding box center [67, 41] width 51 height 10
click at [46, 280] on button "button" at bounding box center [45, 282] width 16 height 16
click at [47, 280] on button "button" at bounding box center [45, 282] width 16 height 16
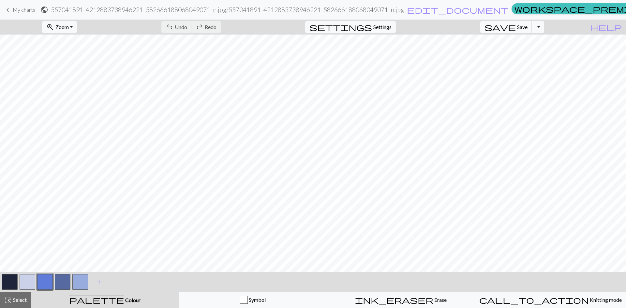
click at [47, 280] on div "Edit colour Name CC2 Use advanced picker workspace_premium Become a Pro user to…" at bounding box center [313, 154] width 626 height 308
click at [46, 280] on button "button" at bounding box center [45, 282] width 16 height 16
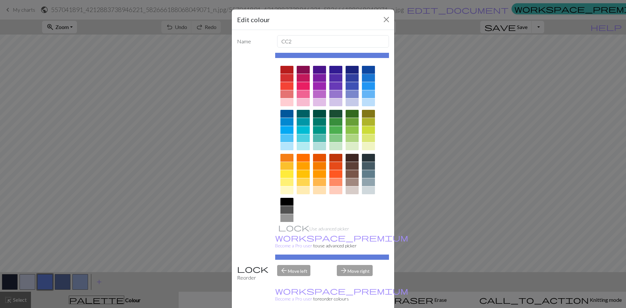
click at [362, 70] on div at bounding box center [368, 70] width 13 height 8
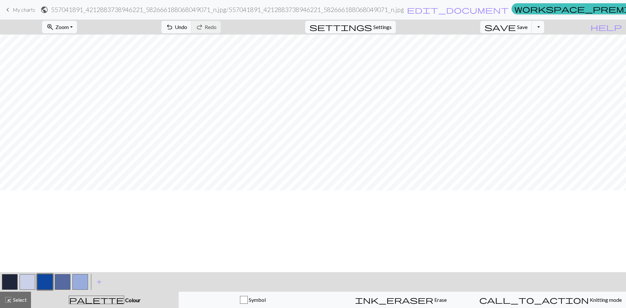
scroll to position [0, 0]
click at [25, 281] on button "button" at bounding box center [28, 282] width 16 height 16
click at [25, 279] on button "button" at bounding box center [28, 282] width 16 height 16
click at [25, 279] on div "Edit colour Name CC1 Use advanced picker workspace_premium Become a Pro user to…" at bounding box center [313, 154] width 626 height 308
click at [31, 278] on button "button" at bounding box center [28, 282] width 16 height 16
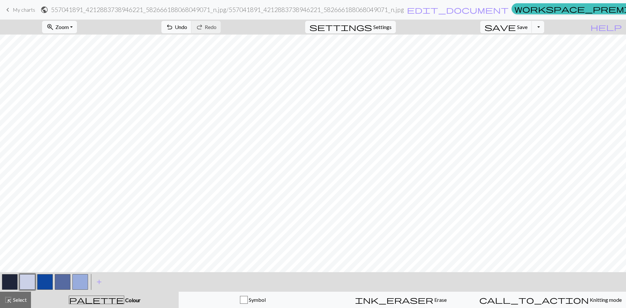
click at [31, 278] on div "Edit colour Name CC1 Use advanced picker workspace_premium Become a Pro user to…" at bounding box center [313, 154] width 626 height 308
click at [26, 279] on button "button" at bounding box center [28, 282] width 16 height 16
click at [26, 279] on div "Edit colour Name CC1 Use advanced picker workspace_premium Become a Pro user to…" at bounding box center [313, 154] width 626 height 308
click at [26, 278] on button "button" at bounding box center [28, 282] width 16 height 16
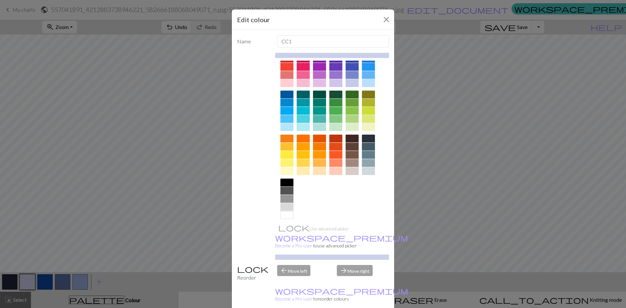
scroll to position [23, 0]
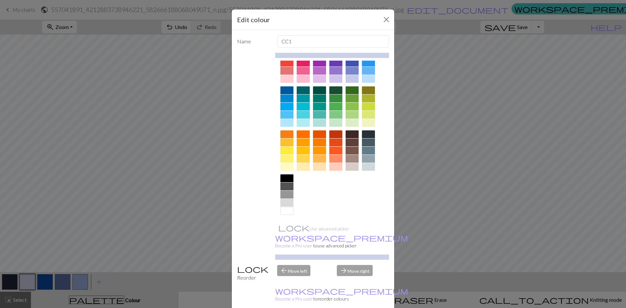
click at [282, 209] on div at bounding box center [286, 211] width 13 height 8
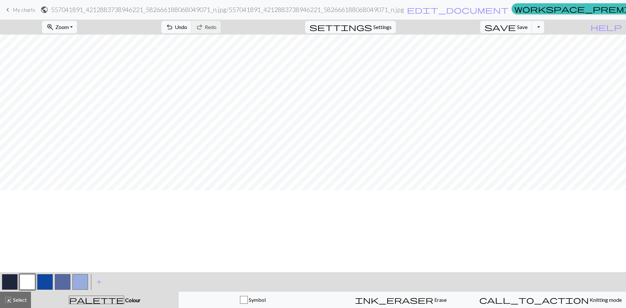
scroll to position [0, 0]
click at [527, 25] on span "Save" at bounding box center [522, 27] width 10 height 6
click at [527, 28] on span "Save" at bounding box center [522, 27] width 10 height 6
click at [527, 27] on span "Save" at bounding box center [522, 27] width 10 height 6
click at [544, 27] on button "Toggle Dropdown" at bounding box center [537, 27] width 12 height 12
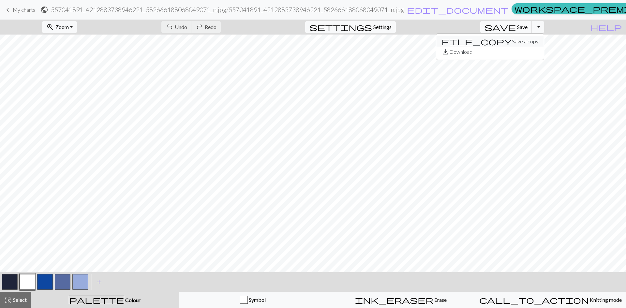
click at [529, 43] on button "file_copy Save a copy" at bounding box center [490, 41] width 108 height 10
